Goal: Information Seeking & Learning: Learn about a topic

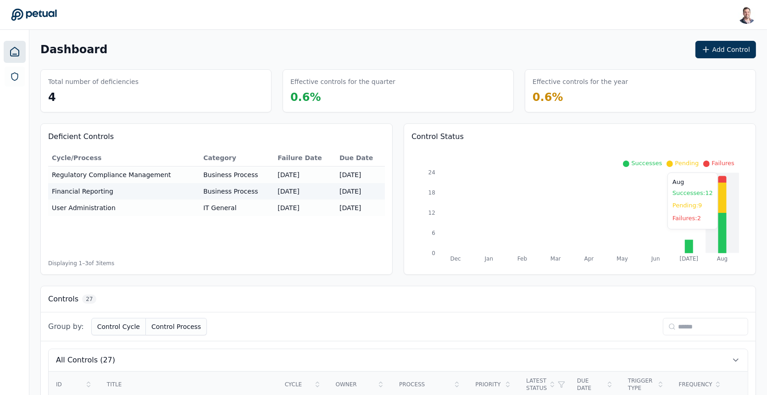
click at [723, 224] on icon at bounding box center [722, 233] width 8 height 40
click at [723, 234] on icon at bounding box center [722, 233] width 8 height 40
click at [720, 195] on icon at bounding box center [722, 198] width 8 height 30
click at [723, 179] on icon at bounding box center [722, 179] width 8 height 7
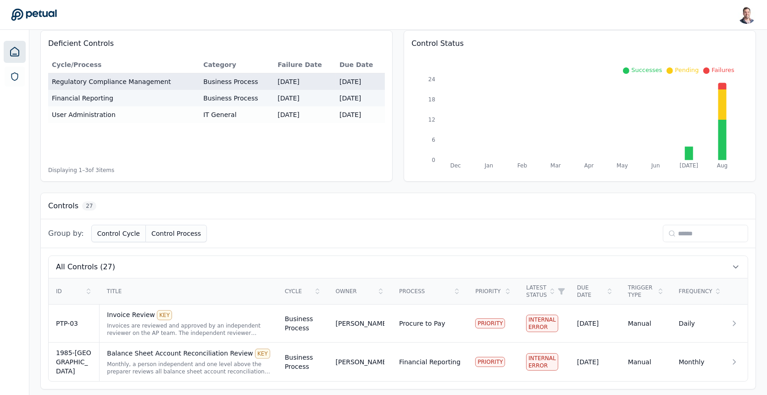
click at [193, 78] on td "Regulatory Compliance Management" at bounding box center [123, 81] width 151 height 17
type input "**********"
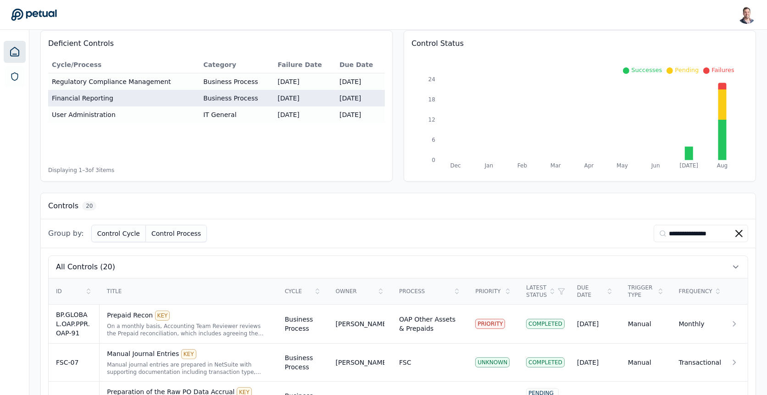
click at [181, 96] on td "Financial Reporting" at bounding box center [123, 98] width 151 height 17
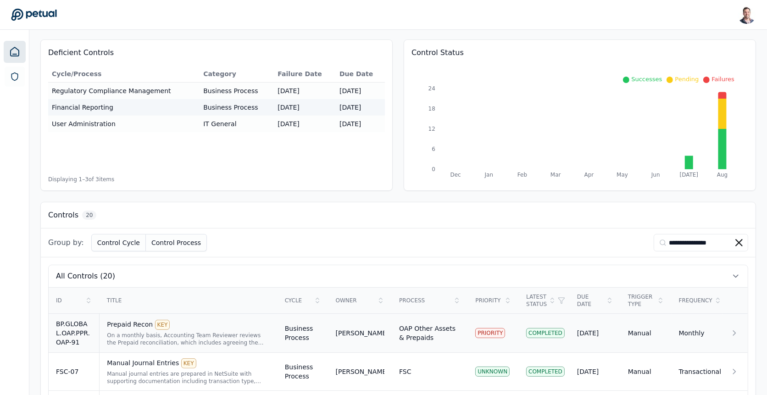
scroll to position [0, 0]
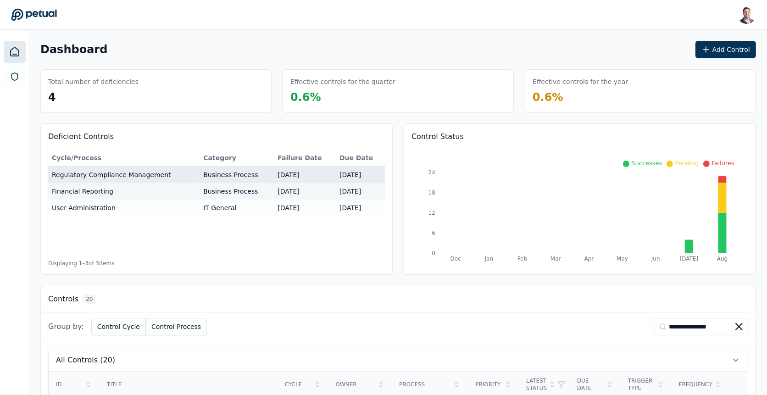
click at [170, 175] on td "Regulatory Compliance Management" at bounding box center [123, 175] width 151 height 17
click at [139, 171] on td "Regulatory Compliance Management" at bounding box center [123, 175] width 151 height 17
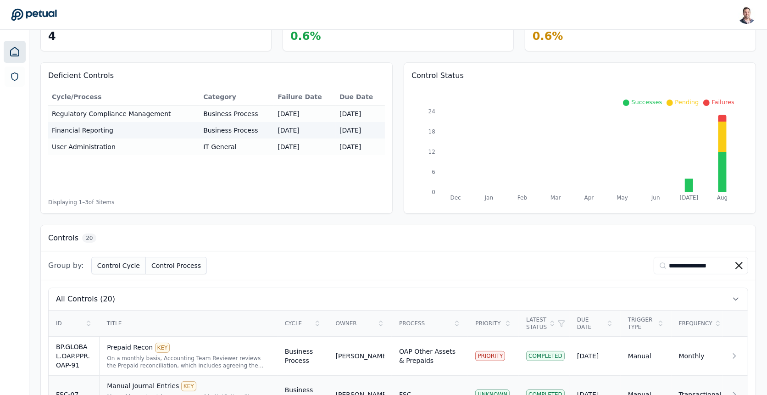
scroll to position [19, 0]
